Goal: Task Accomplishment & Management: Manage account settings

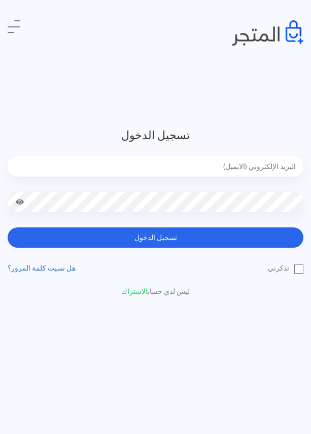
type input "[EMAIL_ADDRESS][DOMAIN_NAME]"
click at [300, 268] on label "تذكرني" at bounding box center [286, 268] width 36 height 11
click at [300, 268] on input "تذكرني" at bounding box center [300, 266] width 7 height 7
checkbox input "true"
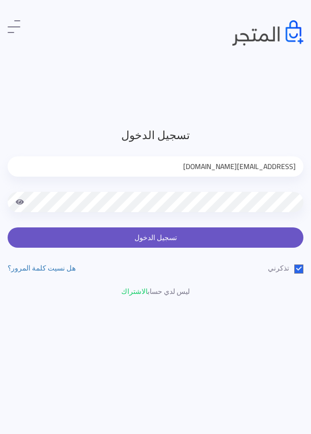
click at [275, 237] on button "تسجيل الدخول" at bounding box center [156, 237] width 296 height 20
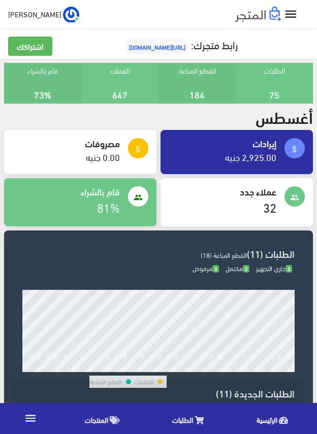
click at [98, 412] on link "المنتجات" at bounding box center [105, 418] width 88 height 26
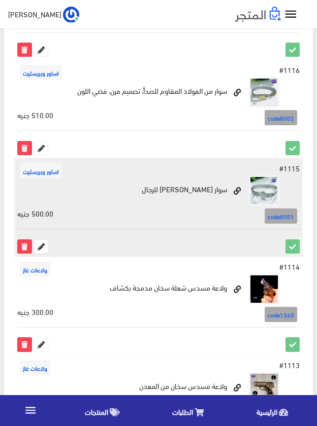
scroll to position [1857, 0]
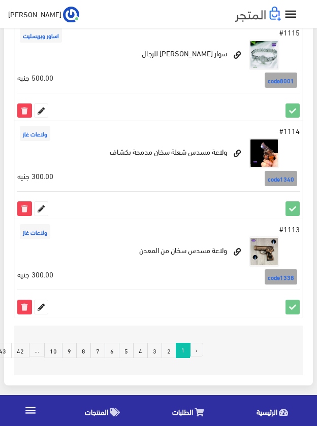
click at [83, 354] on link "8" at bounding box center [83, 350] width 15 height 15
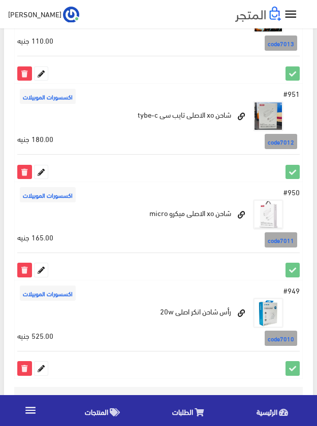
scroll to position [1842, 0]
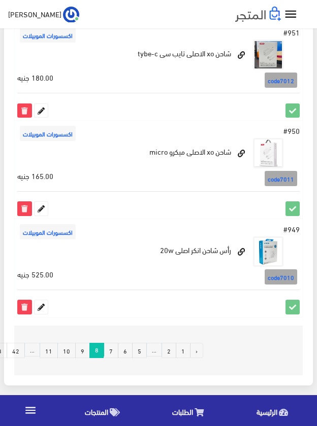
click at [110, 354] on link "7" at bounding box center [110, 350] width 15 height 15
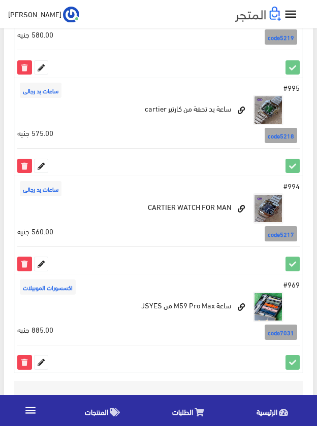
scroll to position [1842, 0]
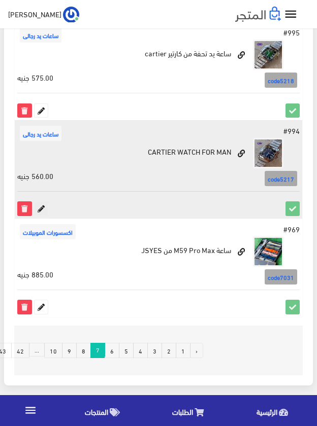
click at [39, 206] on icon at bounding box center [40, 208] width 13 height 13
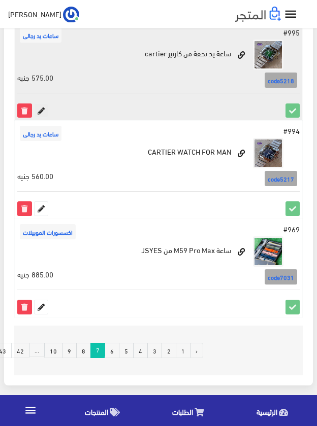
click at [43, 110] on icon at bounding box center [40, 110] width 13 height 13
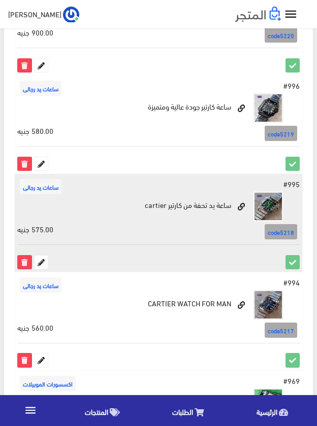
scroll to position [1690, 0]
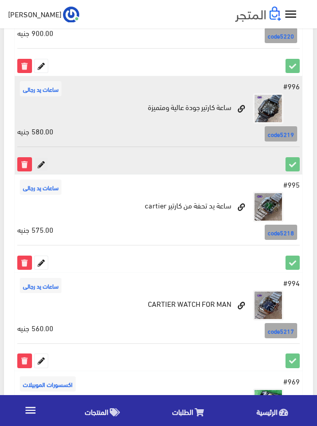
click at [39, 165] on icon at bounding box center [40, 164] width 13 height 13
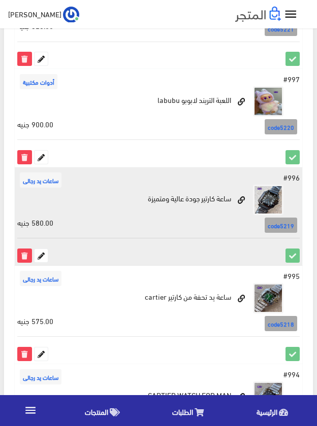
scroll to position [1589, 0]
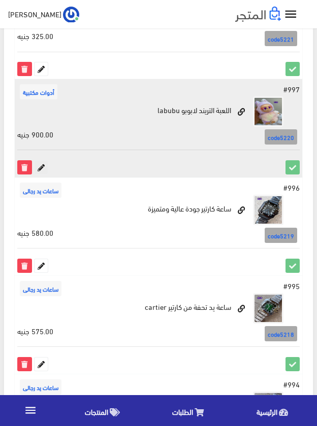
click at [41, 169] on icon at bounding box center [40, 167] width 13 height 13
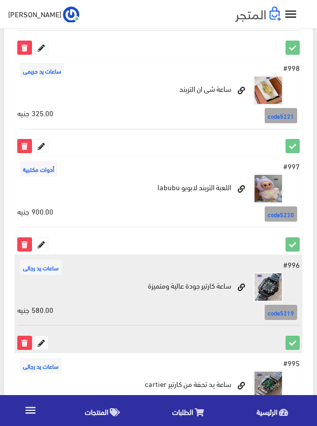
scroll to position [1437, 0]
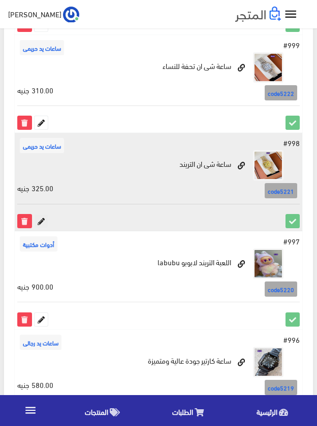
click at [38, 221] on icon at bounding box center [40, 221] width 13 height 13
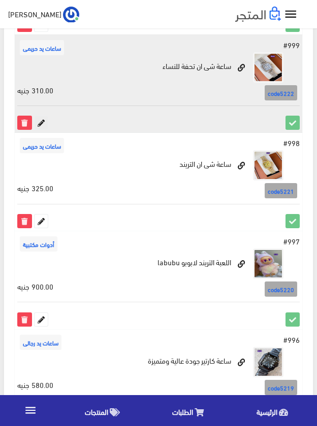
click at [42, 121] on icon at bounding box center [40, 122] width 13 height 13
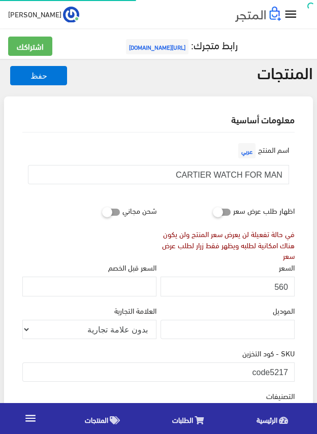
scroll to position [189, 0]
click at [265, 176] on input "CARTIER WATCH FOR MAN" at bounding box center [158, 174] width 261 height 19
click at [283, 285] on input "560" at bounding box center [227, 285] width 134 height 19
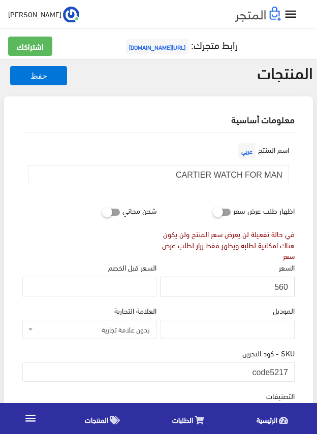
click at [283, 285] on input "560" at bounding box center [227, 285] width 134 height 19
click at [275, 374] on input "code5217" at bounding box center [158, 371] width 272 height 19
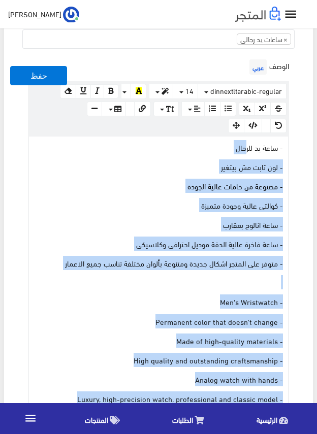
scroll to position [355, 0]
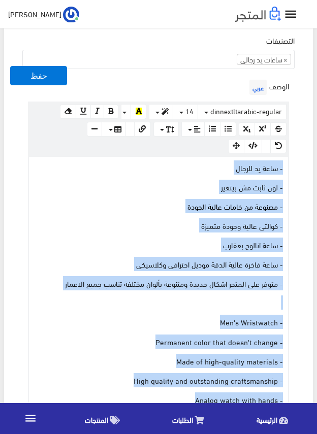
drag, startPoint x: 216, startPoint y: 357, endPoint x: 296, endPoint y: 157, distance: 214.9
click at [296, 157] on div "الوصف عربي × Insert Image Select from files Image URL Insert Image × Insert Lin…" at bounding box center [158, 273] width 276 height 392
copy div "- ساعة يد للرجال - لون ثابت مش بيتغير - مصنوعة من خامات عالية الجودة - كوالتى ع…"
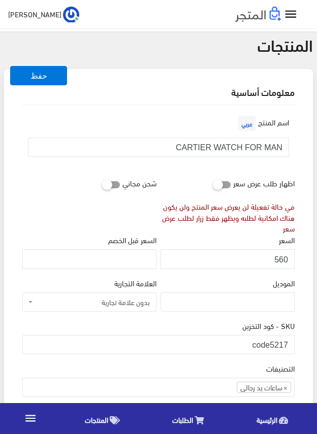
scroll to position [0, 0]
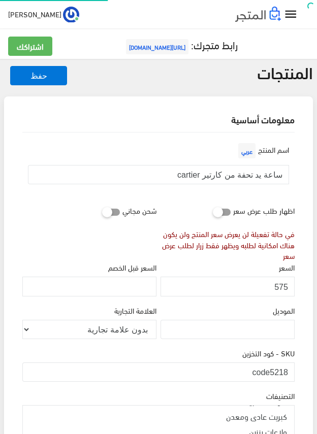
scroll to position [189, 0]
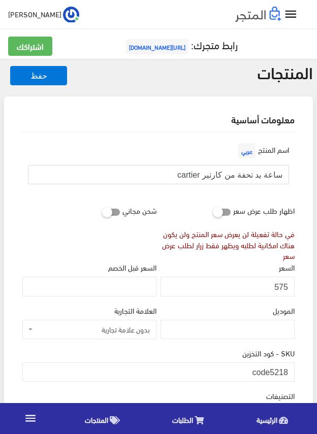
click at [251, 175] on input "ساعة يد تحفة من كارتير cartier" at bounding box center [158, 174] width 261 height 19
click at [284, 288] on input "575" at bounding box center [227, 285] width 134 height 19
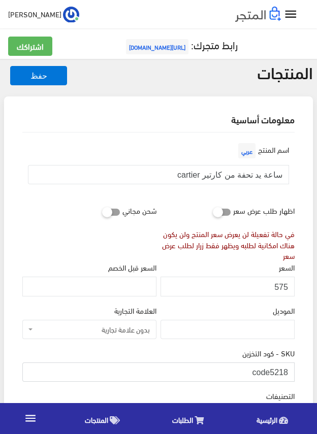
click at [268, 372] on input "code5218" at bounding box center [158, 371] width 272 height 19
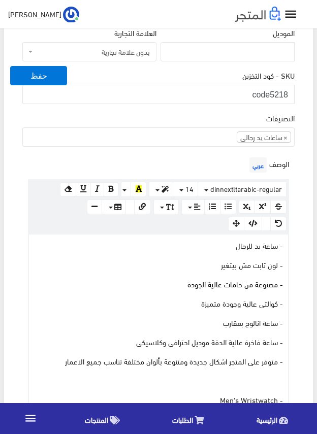
scroll to position [304, 0]
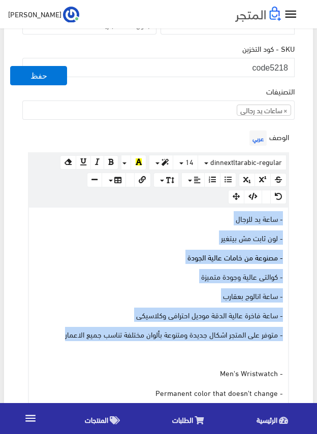
drag, startPoint x: 58, startPoint y: 334, endPoint x: 302, endPoint y: 219, distance: 270.3
click at [302, 219] on div "معلومات أساسية اسم المنتج عربي ساعة يد تحفة من كارتير cartier اظهار طلب عرض سعر…" at bounding box center [158, 384] width 308 height 1184
copy div "- ساعة يد للرجال - لون ثابت مش بيتغير - مصنوعة من خامات عالية الجودة - كوالتى ع…"
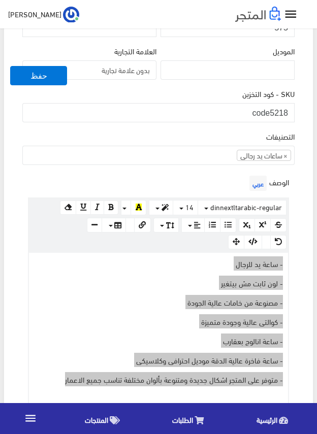
scroll to position [254, 0]
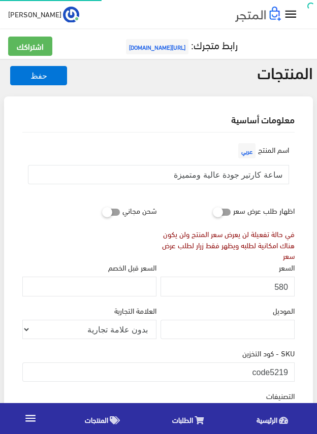
scroll to position [189, 0]
click at [257, 175] on input "ساعة كارتير جودة عالية ومتميزة" at bounding box center [158, 174] width 261 height 19
click at [283, 284] on input "580" at bounding box center [227, 285] width 134 height 19
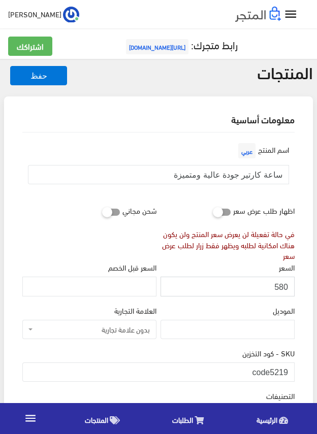
click at [283, 284] on input "580" at bounding box center [227, 285] width 134 height 19
click at [275, 373] on input "code5219" at bounding box center [158, 371] width 272 height 19
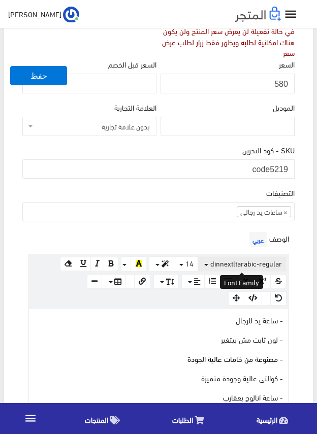
scroll to position [304, 0]
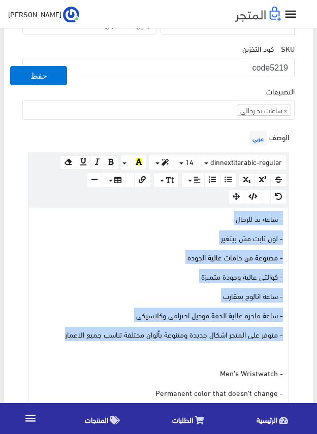
drag, startPoint x: 56, startPoint y: 336, endPoint x: 293, endPoint y: 211, distance: 267.5
click at [293, 211] on div "الوصف عربي × Insert Image Select from files Image URL Insert Image × Insert Lin…" at bounding box center [158, 324] width 276 height 392
copy div "- ساعة يد للرجال - لون ثابت مش بيتغير - مصنوعة من خامات عالية الجودة - كوالتى ع…"
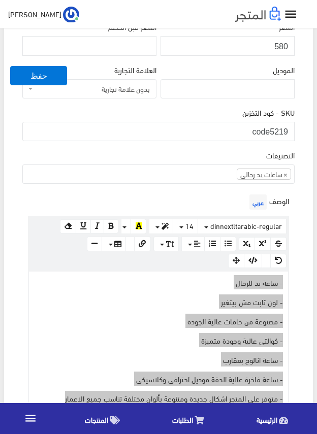
scroll to position [203, 0]
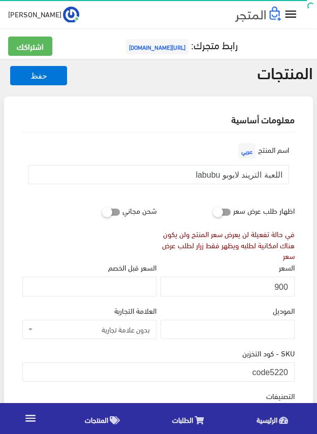
scroll to position [152, 0]
click at [237, 177] on input "اللعبة التريند لابوبو labubu" at bounding box center [158, 174] width 261 height 19
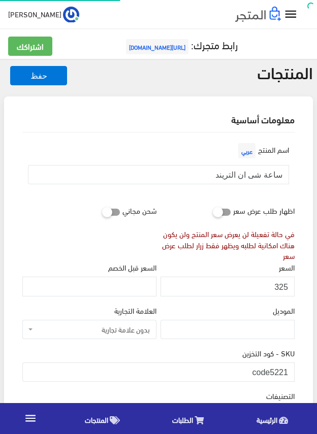
scroll to position [201, 0]
click at [245, 173] on input "ساعة شى ان التريند" at bounding box center [158, 174] width 261 height 19
click at [280, 284] on input "325" at bounding box center [227, 285] width 134 height 19
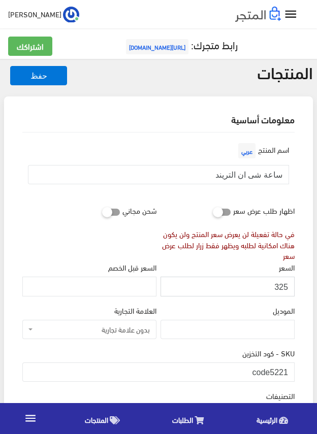
click at [280, 284] on input "325" at bounding box center [227, 285] width 134 height 19
click at [279, 372] on input "code5221" at bounding box center [158, 371] width 272 height 19
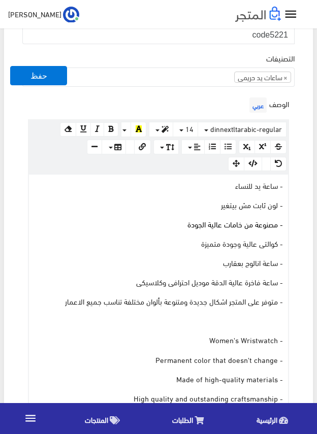
scroll to position [355, 0]
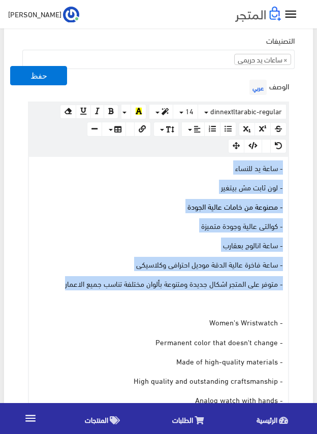
drag, startPoint x: 54, startPoint y: 280, endPoint x: 302, endPoint y: 161, distance: 274.8
click at [302, 161] on div "اسم المنتج عربي ساعة شى ان التريند اظهار طلب عرض سعر في حالة تفعيلة لن يعرض سعر…" at bounding box center [158, 347] width 288 height 1140
copy div "- ساعة يد للنساء - لون ثابت مش بيتغير - مصنوعة من خامات عالية الجودة - كوالتى ع…"
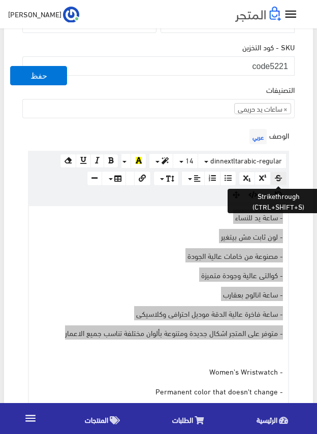
scroll to position [304, 0]
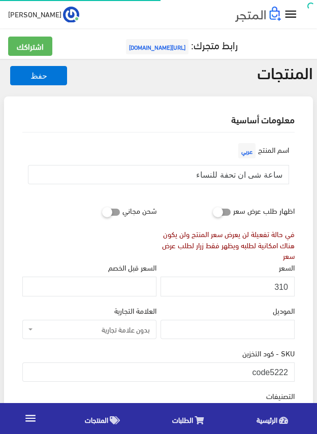
scroll to position [201, 0]
click at [256, 176] on input "ساعة شى ان تحفة للنساء" at bounding box center [158, 174] width 261 height 19
click at [280, 288] on input "310" at bounding box center [227, 285] width 134 height 19
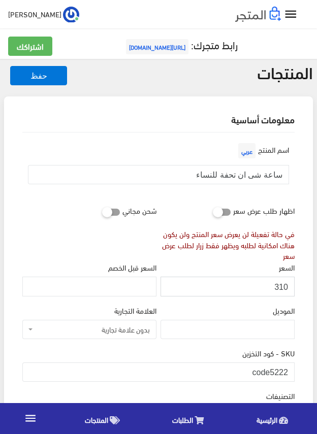
click at [280, 288] on input "310" at bounding box center [227, 285] width 134 height 19
click at [276, 370] on input "code5222" at bounding box center [158, 371] width 272 height 19
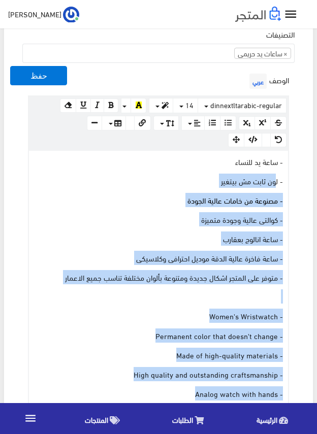
scroll to position [355, 0]
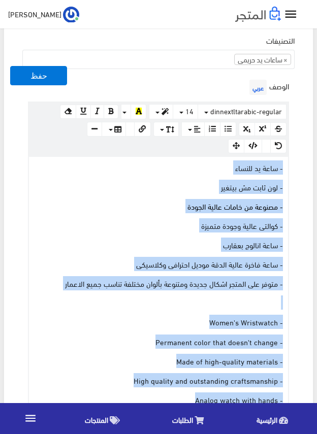
drag, startPoint x: 246, startPoint y: 302, endPoint x: 289, endPoint y: 167, distance: 141.7
click at [289, 167] on div "الوصف عربي × Insert Image Select from files Image URL Insert Image × Insert Lin…" at bounding box center [158, 273] width 276 height 392
copy div "- ساعة يد للنساء - لون ثابت مش بيتغير - مصنوعة من خامات عالية الجودة - كوالتى ع…"
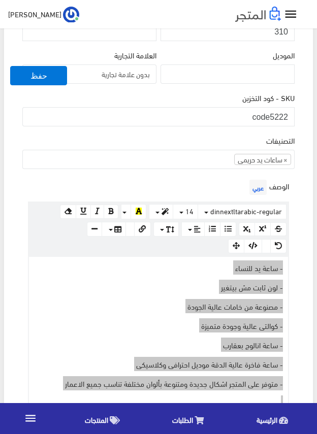
scroll to position [254, 0]
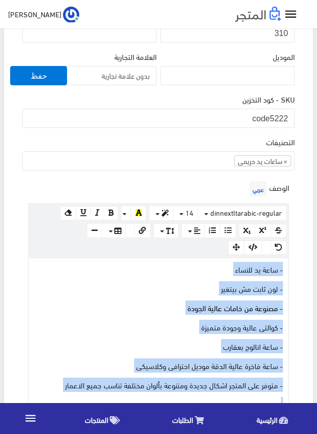
click at [15, 10] on span "جاميكا" at bounding box center [34, 14] width 53 height 13
click at [13, 52] on link "تسجيل الخروج" at bounding box center [38, 57] width 80 height 14
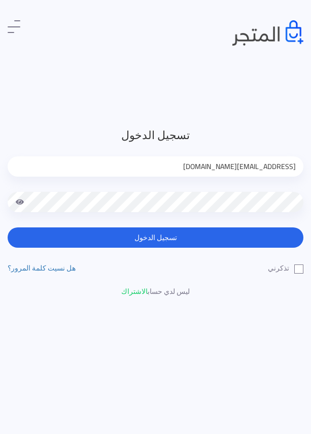
click at [265, 166] on input "[EMAIL_ADDRESS][DOMAIN_NAME]" at bounding box center [156, 166] width 296 height 20
type input "[EMAIL_ADDRESS][DOMAIN_NAME]"
click at [303, 267] on label "تذكرني" at bounding box center [286, 268] width 36 height 11
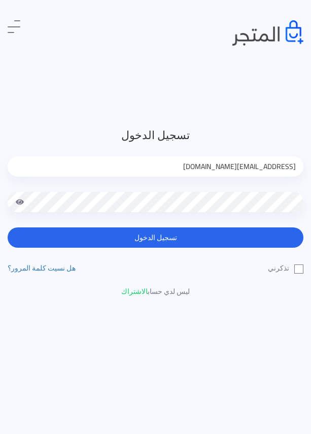
click at [303, 267] on input "تذكرني" at bounding box center [300, 266] width 7 height 7
click at [303, 267] on label "تذكرني" at bounding box center [286, 268] width 36 height 11
click at [303, 267] on input "تذكرني" at bounding box center [300, 266] width 7 height 7
checkbox input "false"
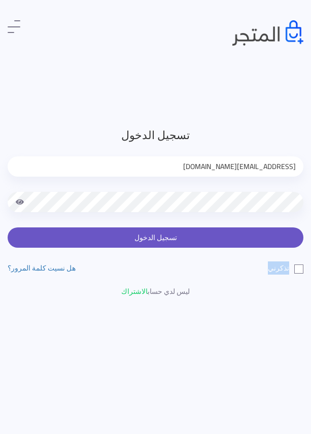
click at [282, 236] on button "تسجيل الدخول" at bounding box center [156, 237] width 296 height 20
